Goal: Task Accomplishment & Management: Manage account settings

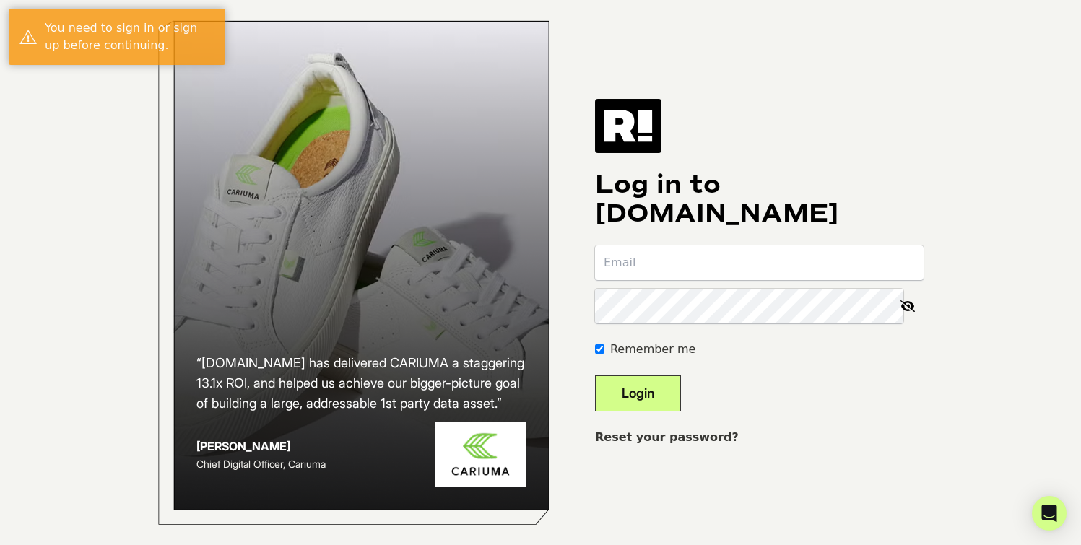
click at [767, 280] on input "email" at bounding box center [759, 263] width 329 height 35
type input "[PERSON_NAME][EMAIL_ADDRESS][DOMAIN_NAME]"
click at [674, 404] on button "Login" at bounding box center [638, 394] width 86 height 36
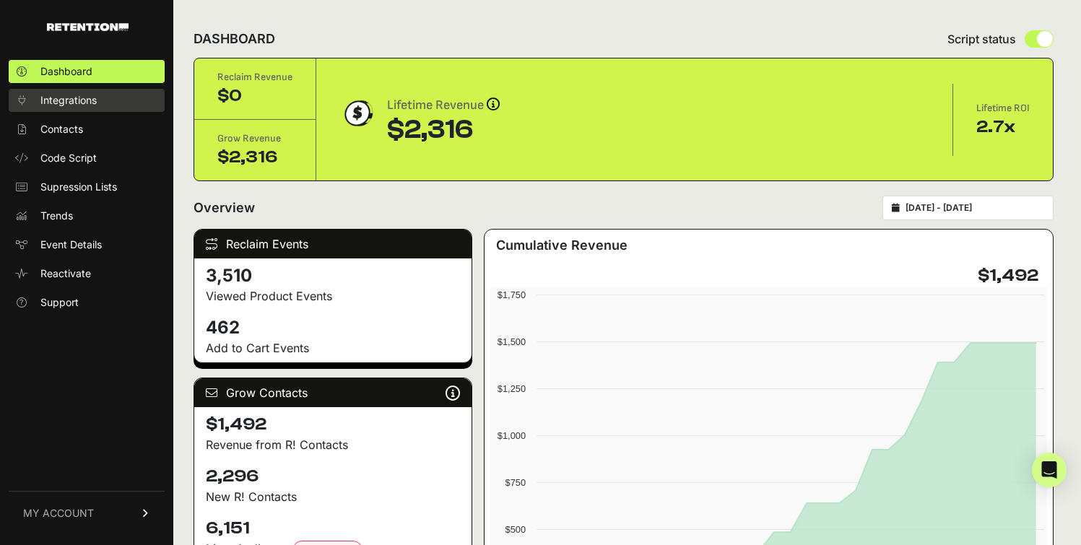
click at [112, 107] on link "Integrations" at bounding box center [87, 100] width 156 height 23
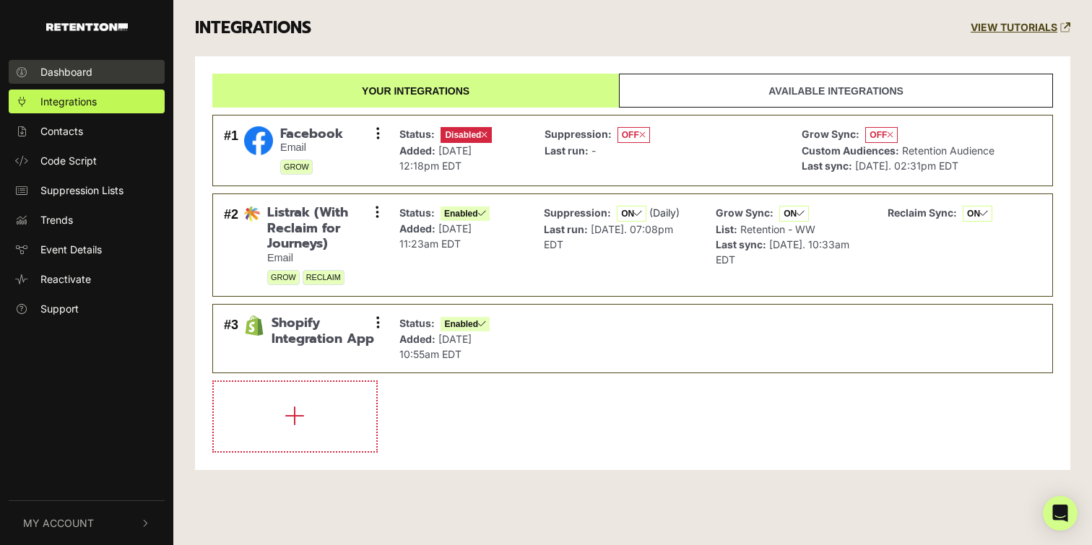
click at [112, 64] on link "Dashboard" at bounding box center [87, 72] width 156 height 24
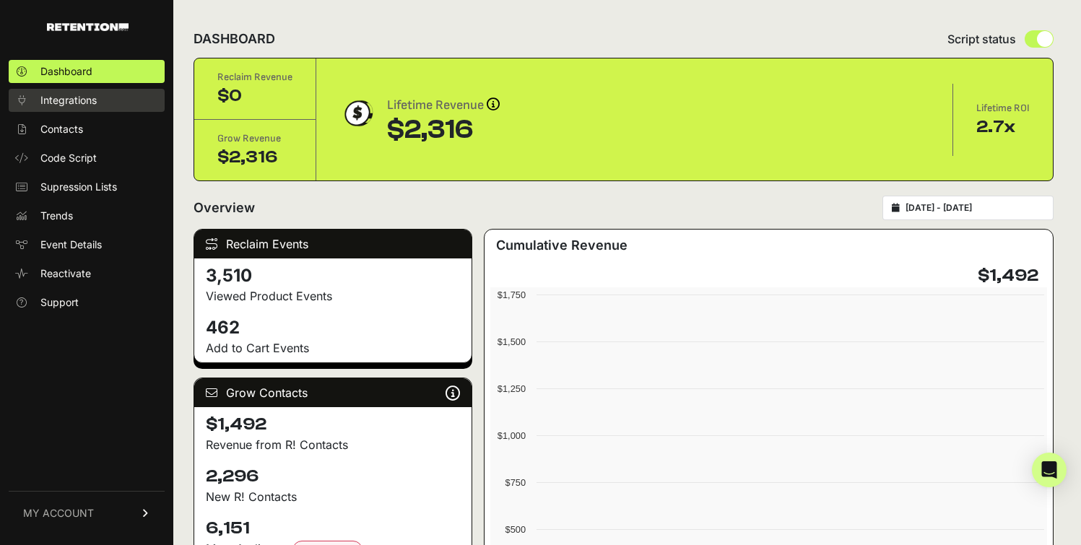
click at [117, 94] on link "Integrations" at bounding box center [87, 100] width 156 height 23
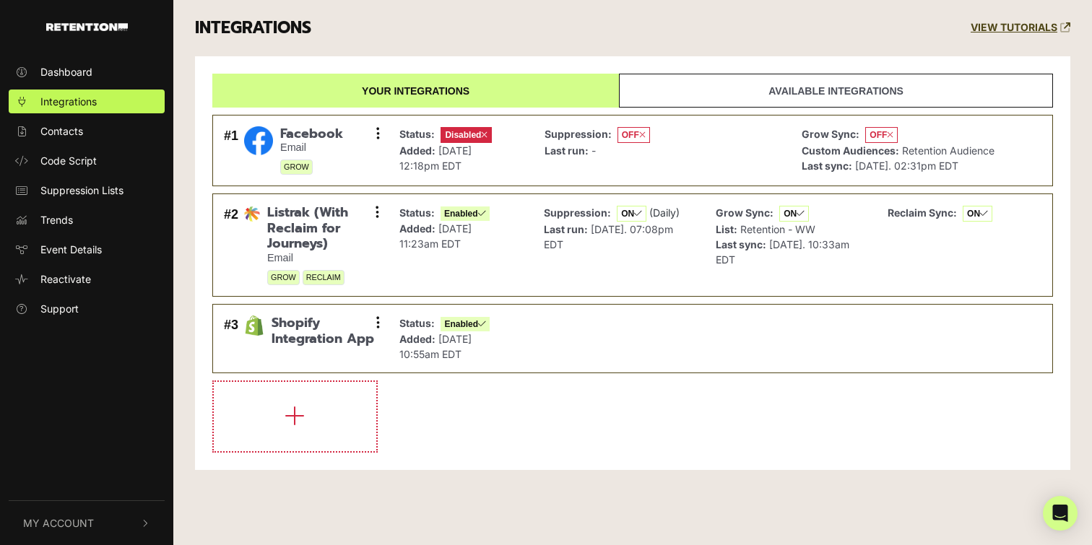
click at [200, 42] on div "INTEGRATIONS" at bounding box center [253, 28] width 138 height 56
click at [131, 527] on button "My Account" at bounding box center [87, 523] width 156 height 44
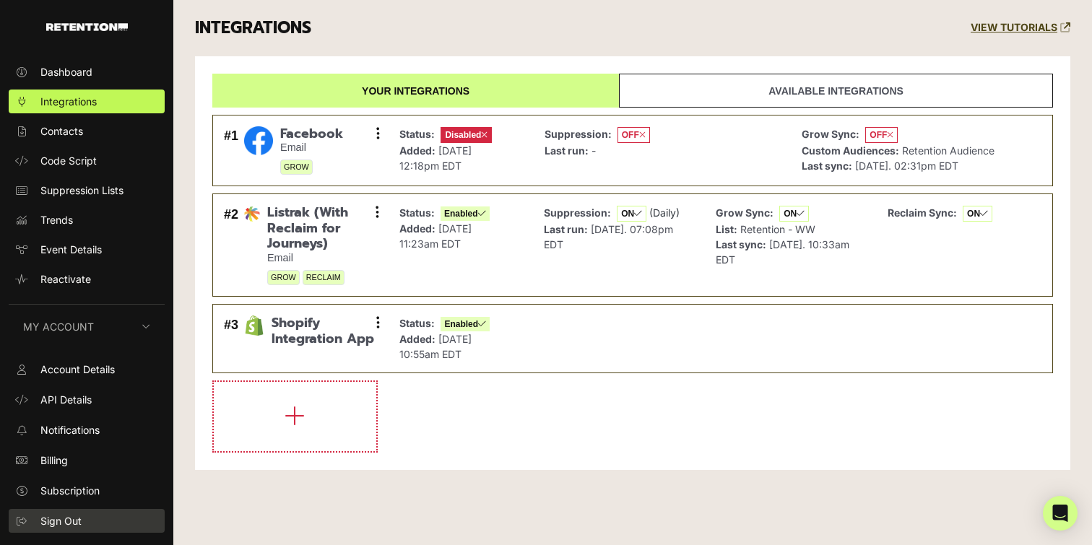
click at [94, 529] on link "Sign Out" at bounding box center [87, 521] width 156 height 24
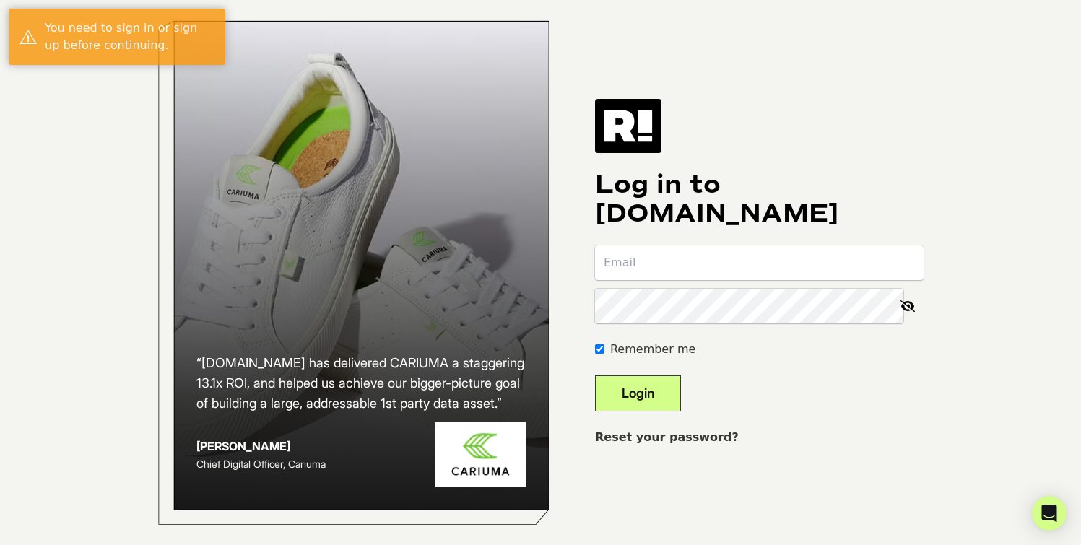
click at [812, 228] on h1 "Log in to [DOMAIN_NAME]" at bounding box center [759, 199] width 329 height 58
click at [787, 276] on input "email" at bounding box center [759, 263] width 329 height 35
click at [680, 276] on input "santiago+1@dl1961.com" at bounding box center [759, 263] width 329 height 35
type input "santiago@dl1961.com"
click at [683, 422] on div "Log in to Retention.com santiago@dl1961.com Remember me Login Reset your passwo…" at bounding box center [759, 272] width 329 height 347
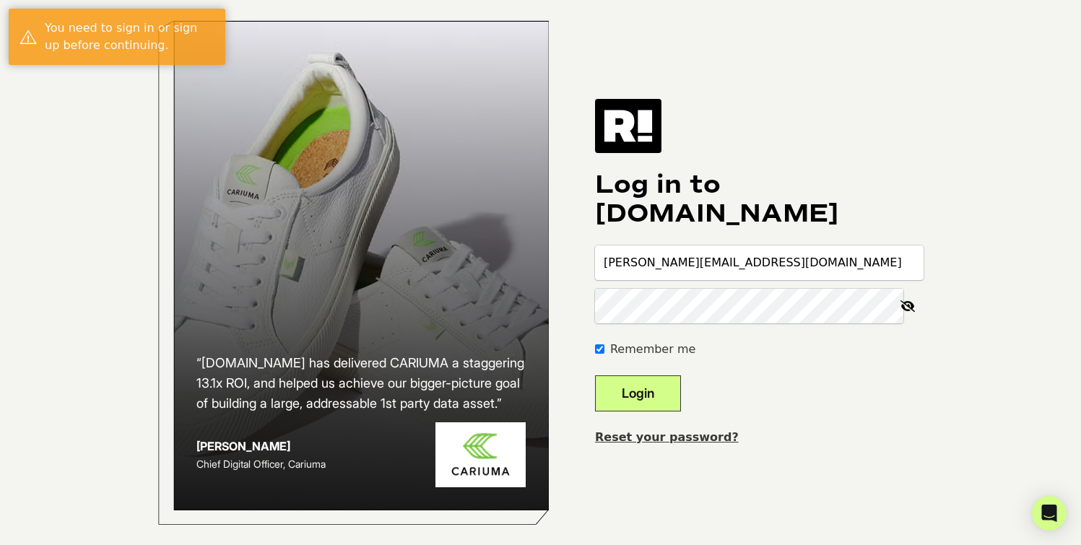
click at [681, 412] on button "Login" at bounding box center [638, 394] width 86 height 36
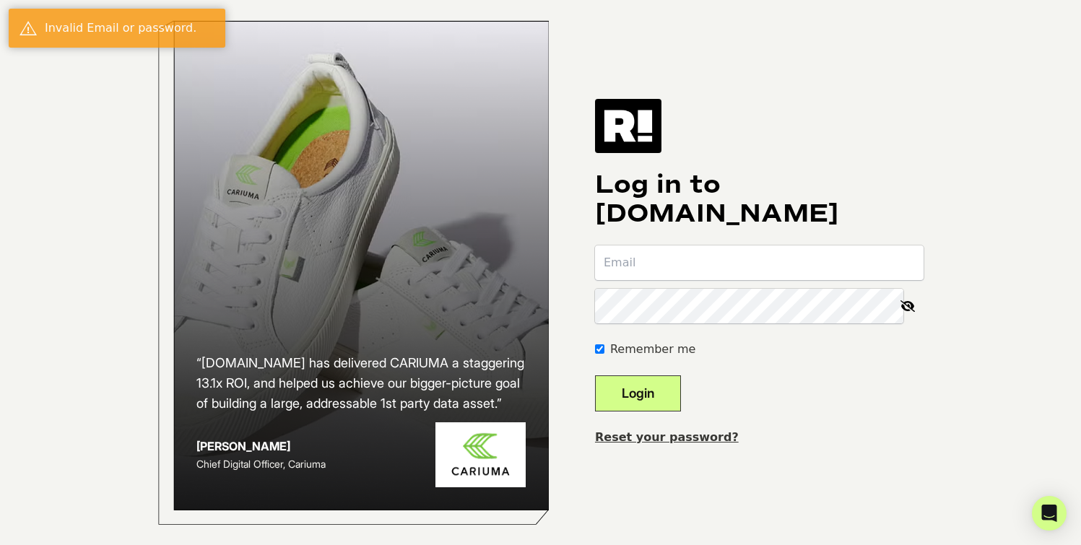
click at [712, 446] on div "Reset your password?" at bounding box center [759, 437] width 329 height 17
click at [712, 444] on link "Reset your password?" at bounding box center [667, 437] width 144 height 14
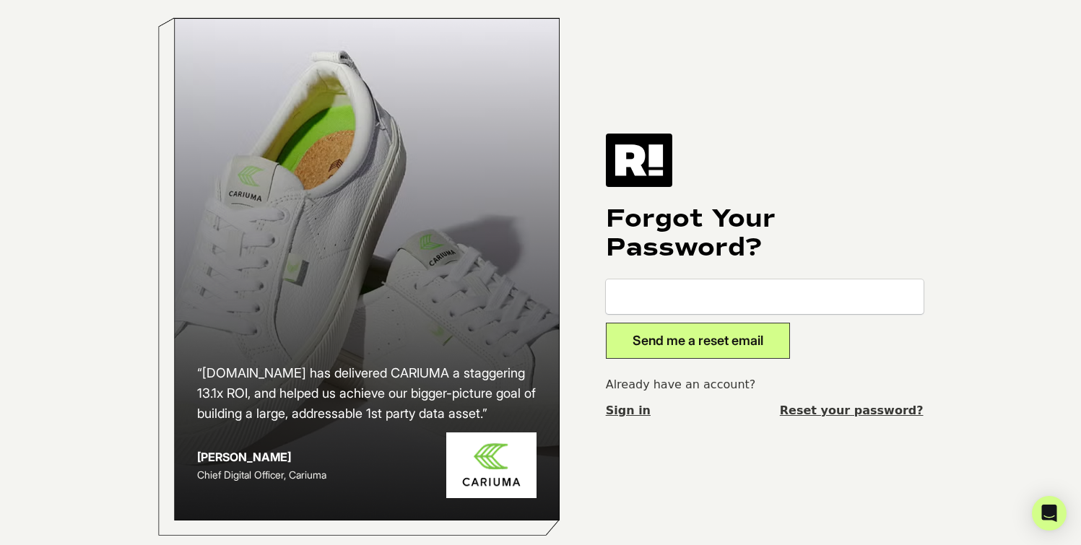
click at [664, 307] on input "email" at bounding box center [765, 297] width 318 height 35
click at [683, 306] on input "santiago+1@dl1961.com" at bounding box center [765, 297] width 318 height 35
type input "santiago@dl1961.com"
click at [691, 342] on button "Send me a reset email" at bounding box center [698, 341] width 184 height 36
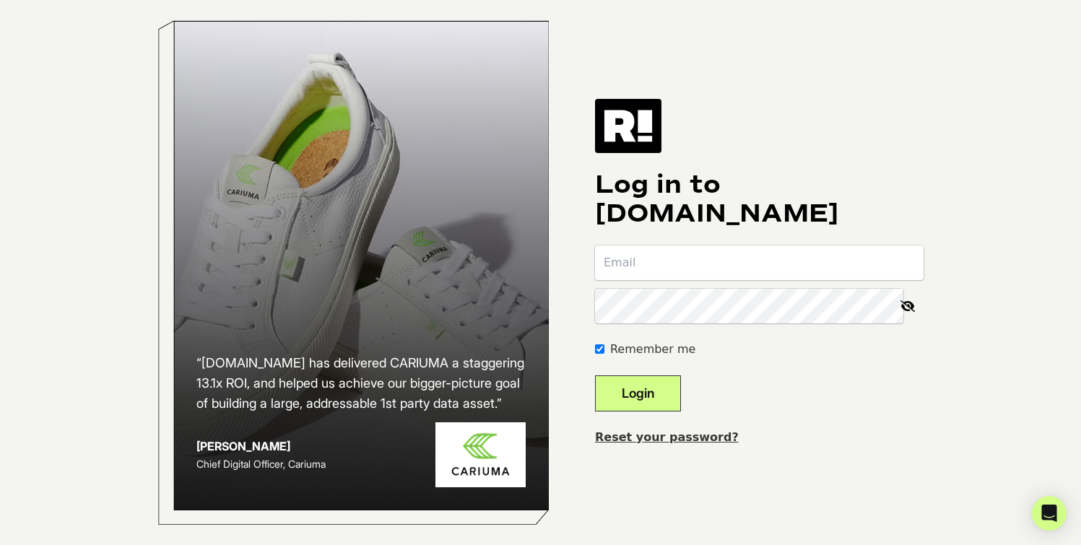
paste input "[EMAIL_ADDRESS][DOMAIN_NAME]"
type input "[EMAIL_ADDRESS][DOMAIN_NAME]"
click at [659, 404] on button "Login" at bounding box center [638, 394] width 86 height 36
